Goal: Communication & Community: Answer question/provide support

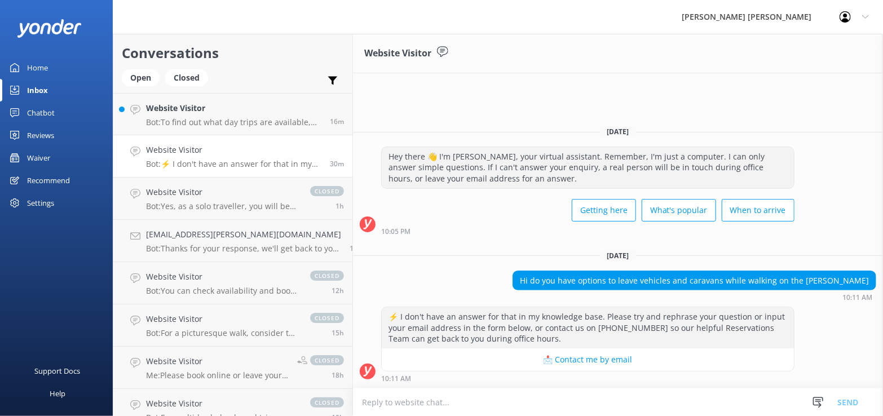
click at [43, 84] on div "Inbox" at bounding box center [37, 90] width 21 height 23
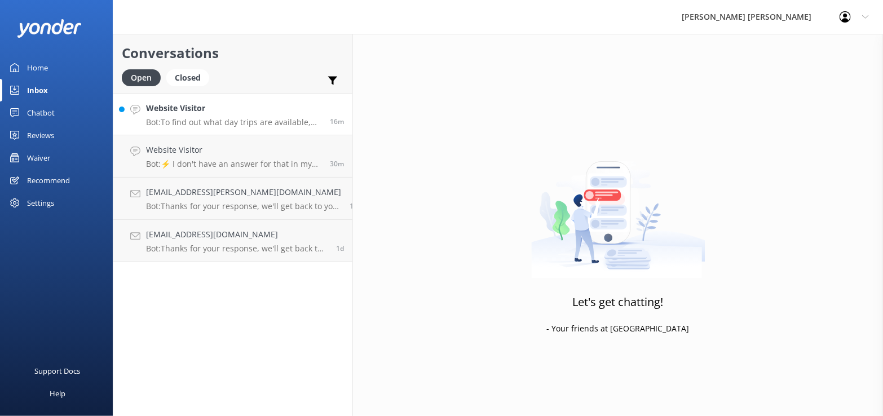
click at [193, 122] on p "Bot: To find out what day trips are available, please see the Day Trip Finder a…" at bounding box center [233, 122] width 175 height 10
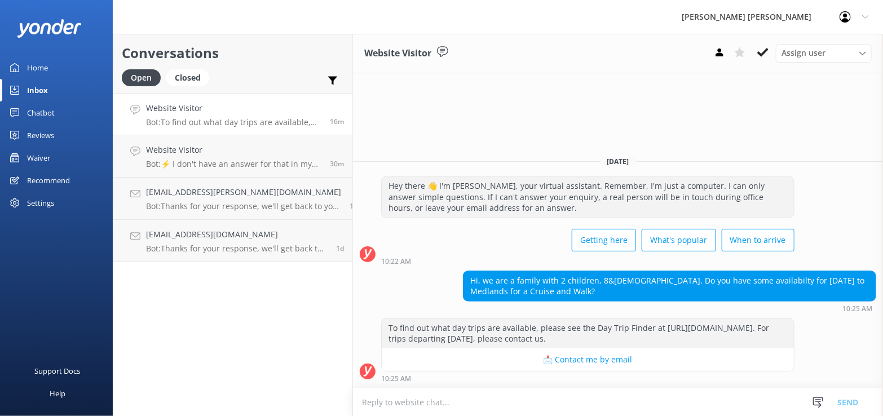
click at [358, 399] on textarea at bounding box center [618, 403] width 530 height 28
drag, startPoint x: 677, startPoint y: 401, endPoint x: 649, endPoint y: 399, distance: 28.2
click at [649, 399] on textarea "[PERSON_NAME], Thank you for your enquiry. Yes we do have availability on our 1…" at bounding box center [618, 402] width 530 height 28
click at [803, 376] on div "To find out what day trips are available, please see the Day Trip Finder at [UR…" at bounding box center [618, 350] width 530 height 64
click at [722, 402] on textarea "[PERSON_NAME], Thank you for your enquiry. Yes we do have availability on our 1…" at bounding box center [618, 402] width 530 height 28
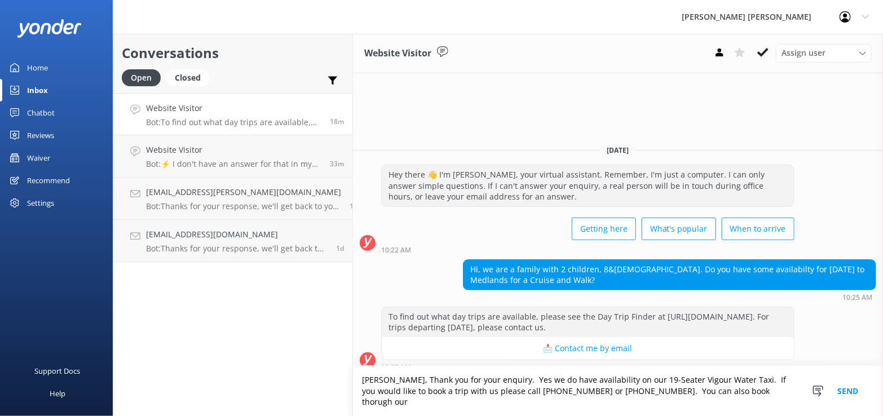
drag, startPoint x: 678, startPoint y: 403, endPoint x: 672, endPoint y: 403, distance: 6.2
click at [672, 403] on textarea "[PERSON_NAME], Thank you for your enquiry. Yes we do have availability on our 1…" at bounding box center [618, 391] width 530 height 50
drag, startPoint x: 717, startPoint y: 405, endPoint x: 792, endPoint y: 399, distance: 75.3
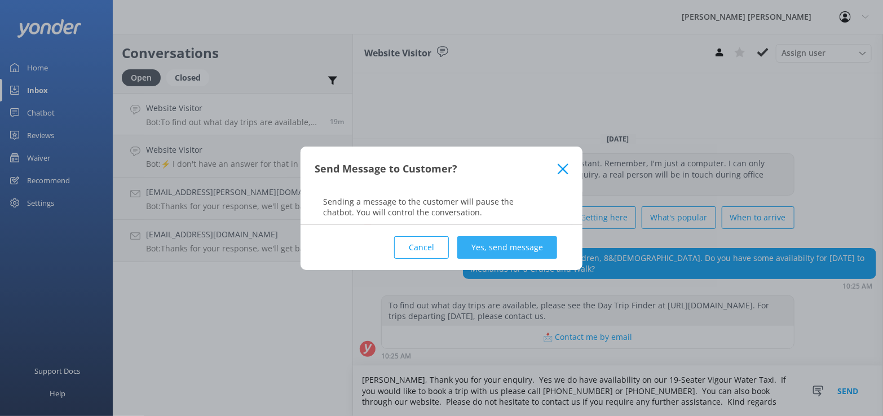
type textarea "[PERSON_NAME], Thank you for your enquiry. Yes we do have availability on our 1…"
click at [501, 248] on button "Yes, send message" at bounding box center [507, 247] width 100 height 23
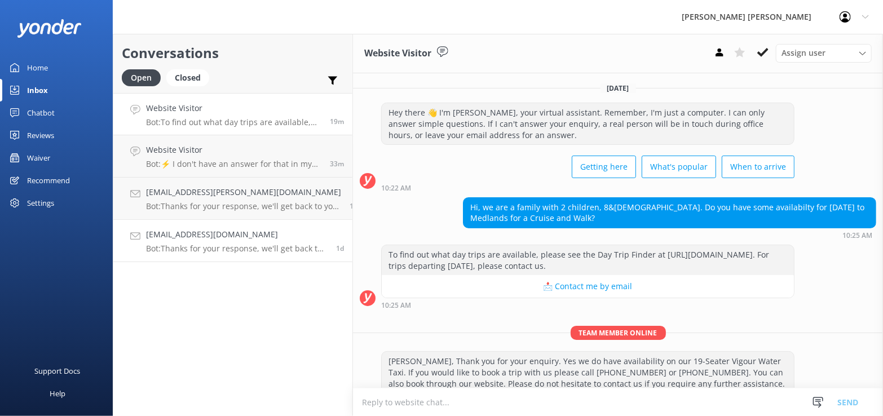
scroll to position [20, 0]
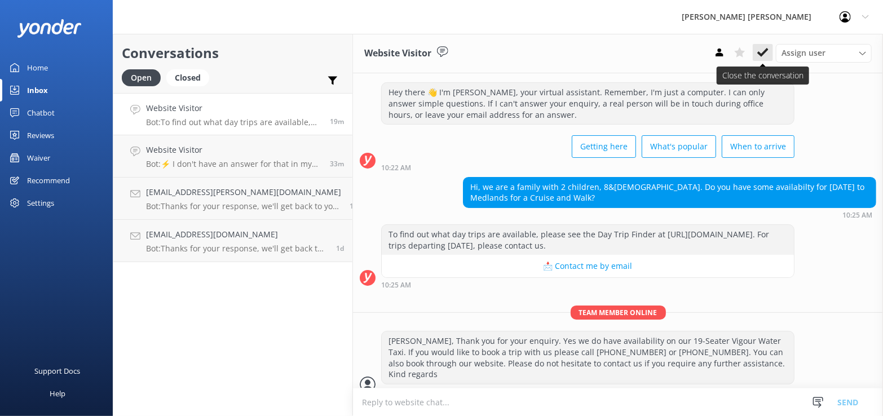
click at [771, 54] on button at bounding box center [763, 52] width 20 height 17
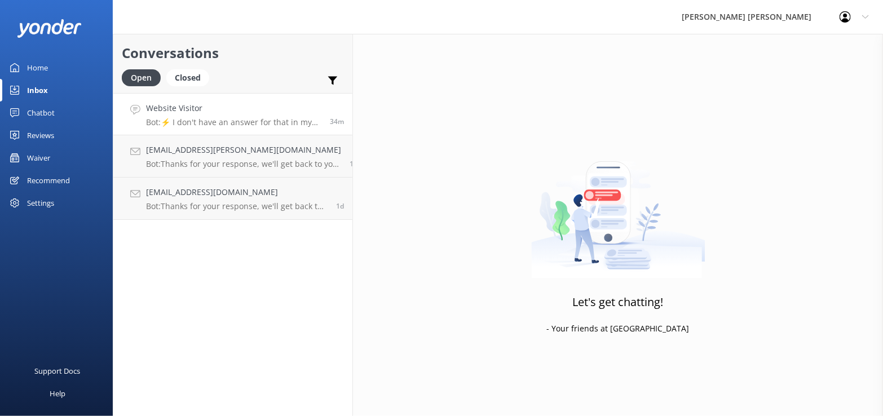
click at [215, 118] on p "Bot: ⚡ I don't have an answer for that in my knowledge base. Please try and rep…" at bounding box center [233, 122] width 175 height 10
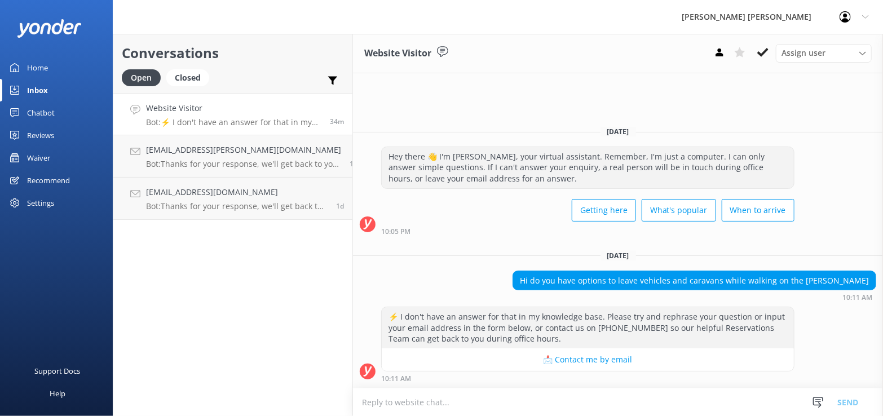
click at [353, 398] on textarea at bounding box center [618, 403] width 530 height 28
click at [452, 403] on textarea "Kia Ora, there is a car park" at bounding box center [618, 402] width 530 height 28
click at [380, 401] on textarea "Kia Ora, there is a car park" at bounding box center [618, 402] width 530 height 28
drag, startPoint x: 379, startPoint y: 405, endPoint x: 384, endPoint y: 409, distance: 6.8
click at [379, 405] on textarea "Kia Ora, there is a car park" at bounding box center [618, 402] width 530 height 28
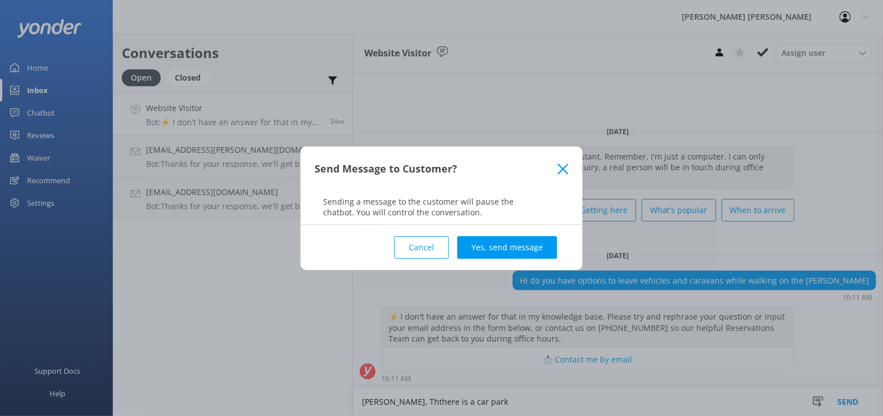
drag, startPoint x: 564, startPoint y: 166, endPoint x: 539, endPoint y: 202, distance: 43.7
click at [563, 167] on icon at bounding box center [563, 169] width 11 height 11
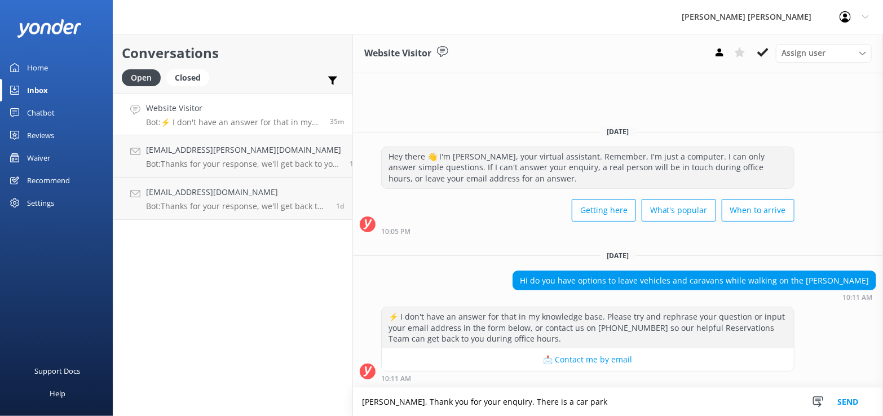
drag, startPoint x: 564, startPoint y: 402, endPoint x: 582, endPoint y: 401, distance: 18.1
click at [565, 401] on textarea "[PERSON_NAME], Thank you for your enquiry. There is a car park" at bounding box center [618, 402] width 530 height 28
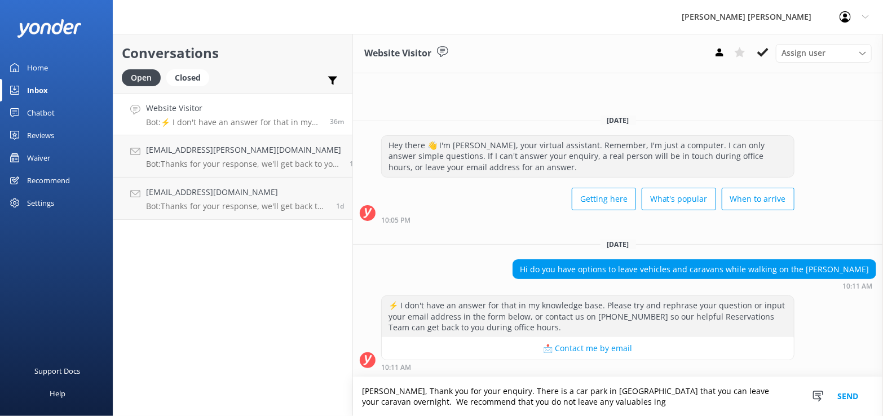
click at [540, 403] on textarea "[PERSON_NAME], Thank you for your enquiry. There is a car park in [GEOGRAPHIC_D…" at bounding box center [618, 396] width 530 height 39
click at [482, 390] on textarea "[PERSON_NAME], Thank you for your enquiry. There is a car park in [GEOGRAPHIC_D…" at bounding box center [618, 396] width 530 height 39
click at [759, 390] on textarea "[PERSON_NAME], Thank you for your enquiry. There is a car park in [GEOGRAPHIC_D…" at bounding box center [618, 396] width 530 height 39
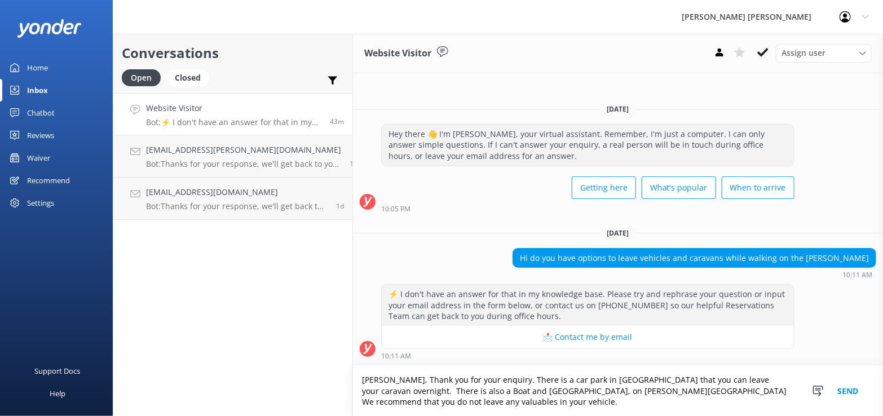
click at [536, 390] on textarea "[PERSON_NAME], Thank you for your enquiry. There is a car park in [GEOGRAPHIC_D…" at bounding box center [618, 391] width 530 height 50
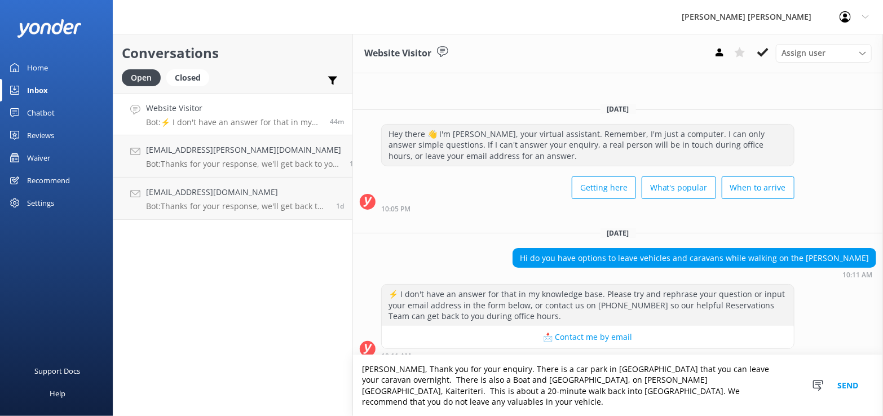
drag, startPoint x: 595, startPoint y: 400, endPoint x: 630, endPoint y: 407, distance: 36.3
click at [597, 402] on textarea "[PERSON_NAME], Thank you for your enquiry. There is a car park in [GEOGRAPHIC_D…" at bounding box center [618, 385] width 530 height 61
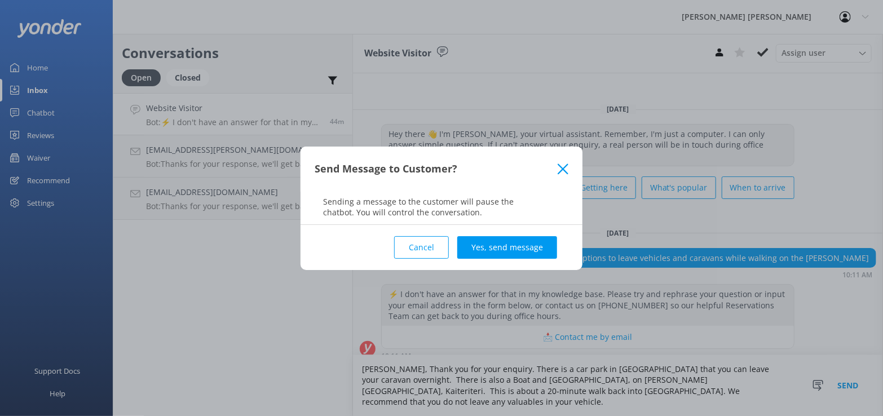
drag, startPoint x: 569, startPoint y: 169, endPoint x: 567, endPoint y: 210, distance: 41.2
click at [570, 170] on div "Send Message to Customer?" at bounding box center [442, 169] width 282 height 45
drag, startPoint x: 566, startPoint y: 168, endPoint x: 562, endPoint y: 234, distance: 66.1
click at [566, 169] on icon at bounding box center [563, 169] width 11 height 11
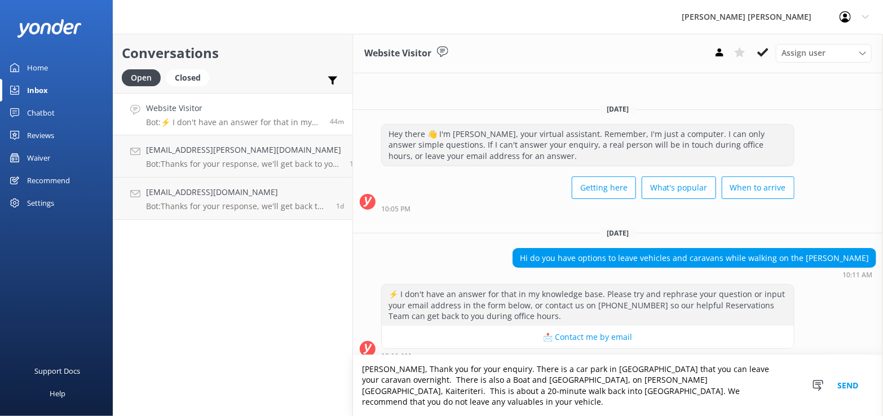
drag, startPoint x: 585, startPoint y: 402, endPoint x: 634, endPoint y: 412, distance: 50.1
click at [587, 401] on textarea "[PERSON_NAME], Thank you for your enquiry. There is a car park in [GEOGRAPHIC_D…" at bounding box center [618, 385] width 530 height 61
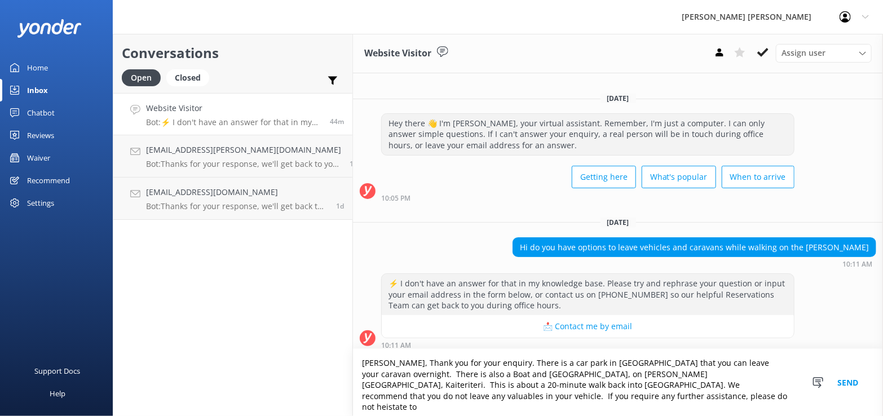
drag, startPoint x: 362, startPoint y: 409, endPoint x: 462, endPoint y: 356, distance: 113.3
click at [464, 348] on div "10:11 AM" at bounding box center [587, 345] width 413 height 8
drag, startPoint x: 362, startPoint y: 402, endPoint x: 361, endPoint y: 415, distance: 13.6
drag, startPoint x: 396, startPoint y: 403, endPoint x: 423, endPoint y: 408, distance: 27.0
click at [399, 405] on textarea "[PERSON_NAME], Thank you for your enquiry. There is a car park in [GEOGRAPHIC_D…" at bounding box center [618, 382] width 530 height 67
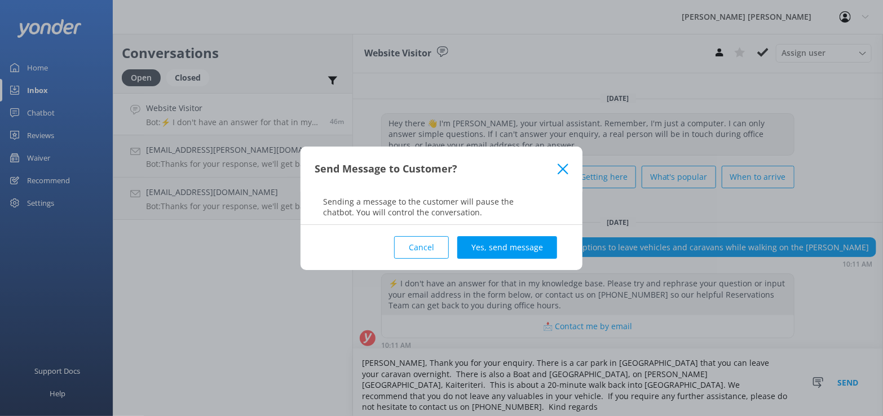
click at [413, 249] on button "Cancel" at bounding box center [421, 247] width 55 height 23
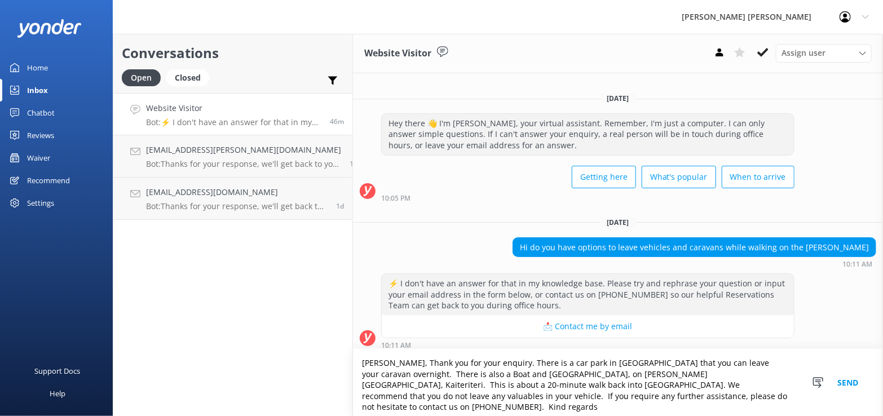
click at [556, 403] on textarea "[PERSON_NAME], Thank you for your enquiry. There is a car park in [GEOGRAPHIC_D…" at bounding box center [618, 382] width 530 height 67
type textarea "[PERSON_NAME], Thank you for your enquiry. There is a car park in [GEOGRAPHIC_D…"
click at [842, 386] on button "Send" at bounding box center [848, 382] width 42 height 67
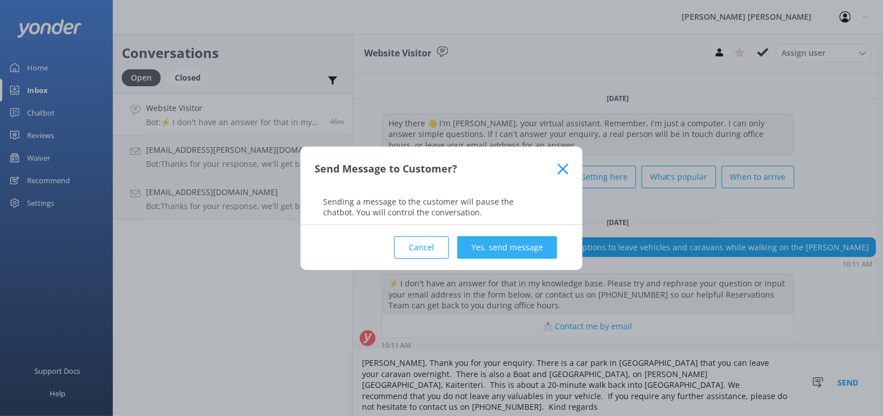
click at [493, 250] on button "Yes, send message" at bounding box center [507, 247] width 100 height 23
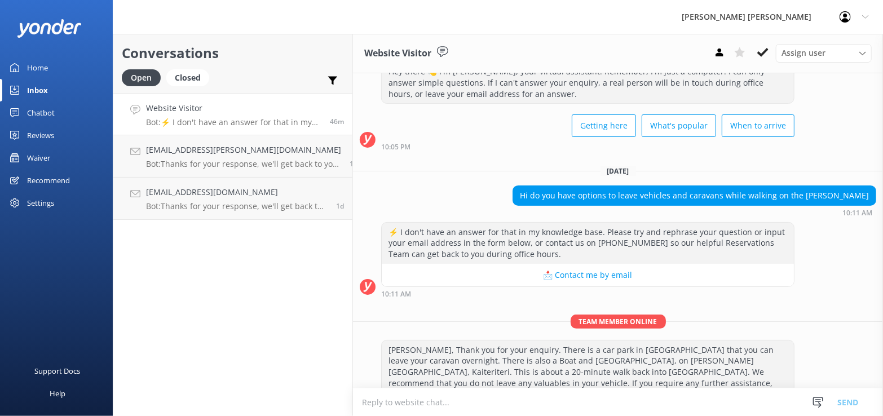
scroll to position [61, 0]
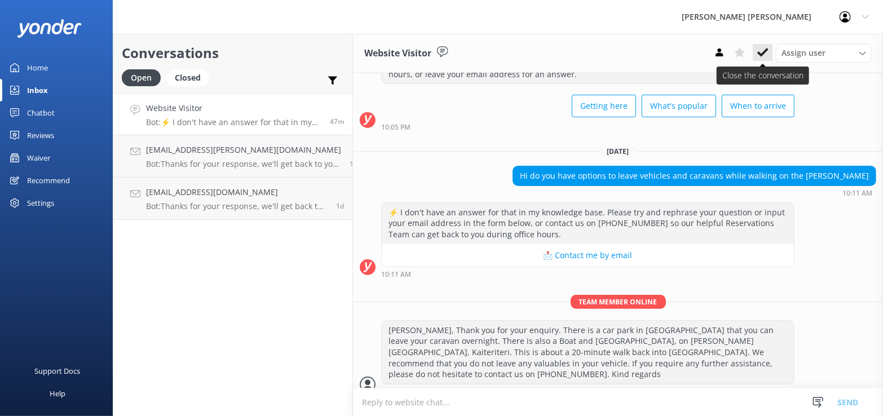
click at [768, 51] on icon at bounding box center [762, 52] width 11 height 11
